Goal: Information Seeking & Learning: Learn about a topic

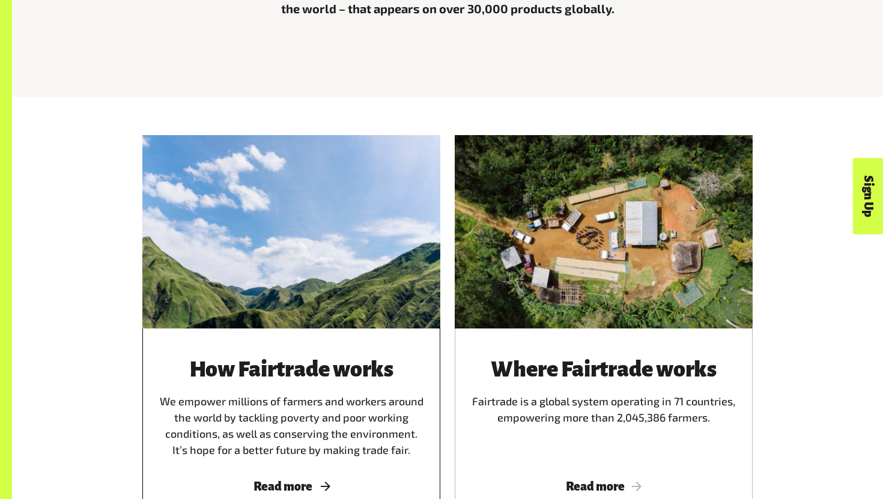
scroll to position [572, 0]
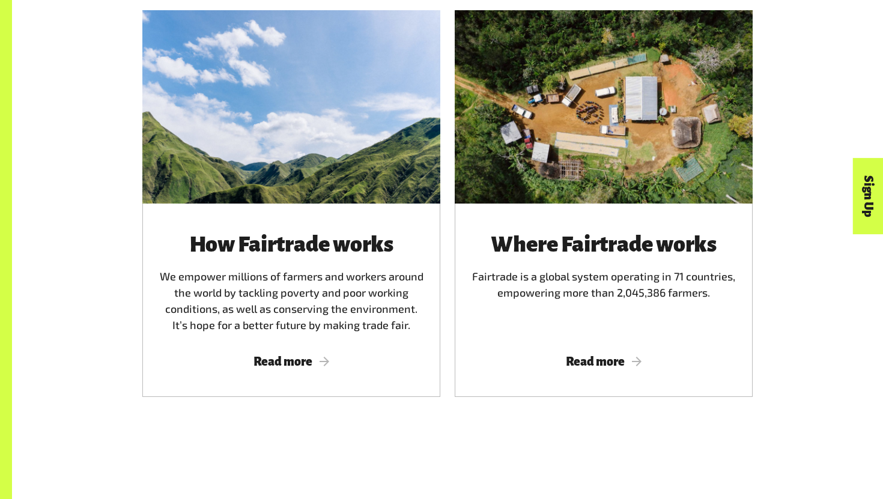
scroll to position [697, 0]
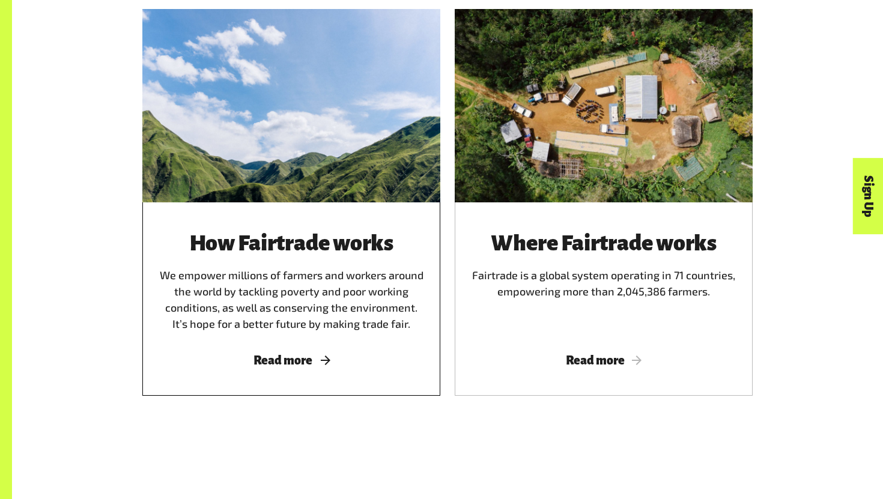
click at [272, 362] on span "Read more" at bounding box center [291, 360] width 269 height 13
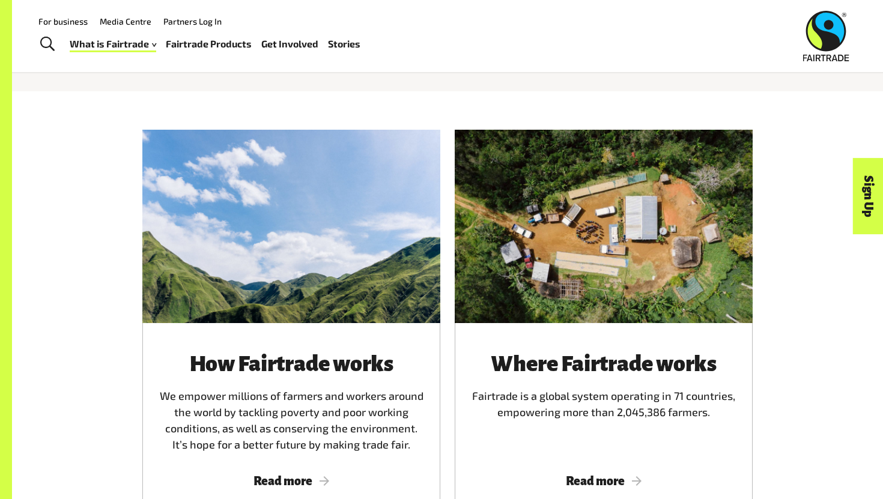
scroll to position [577, 0]
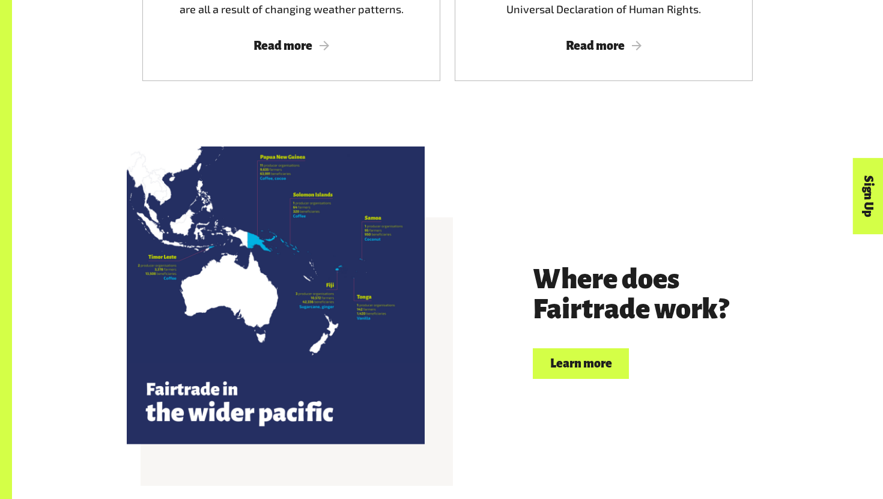
scroll to position [2496, 0]
